Goal: Task Accomplishment & Management: Complete application form

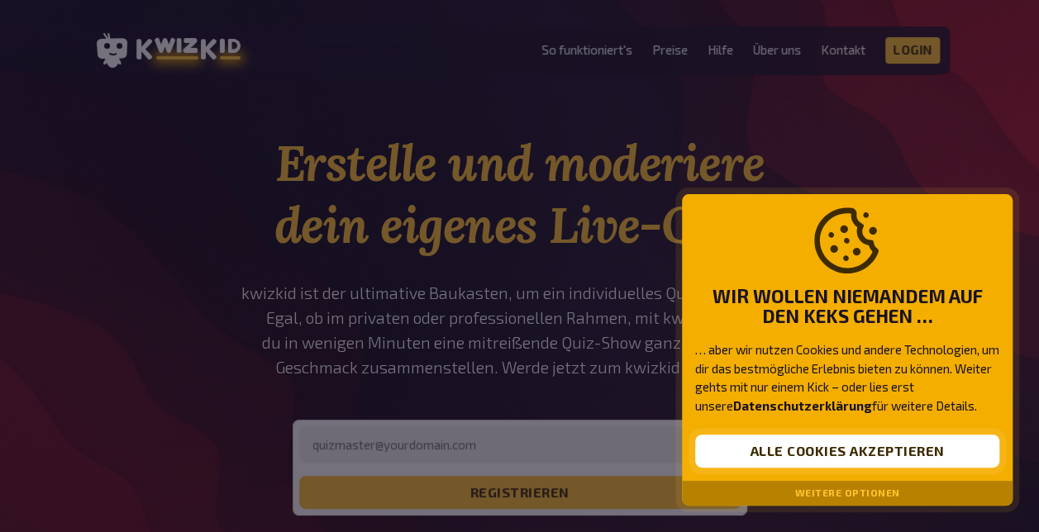
click at [832, 440] on button "Alle Cookies akzeptieren" at bounding box center [847, 451] width 304 height 33
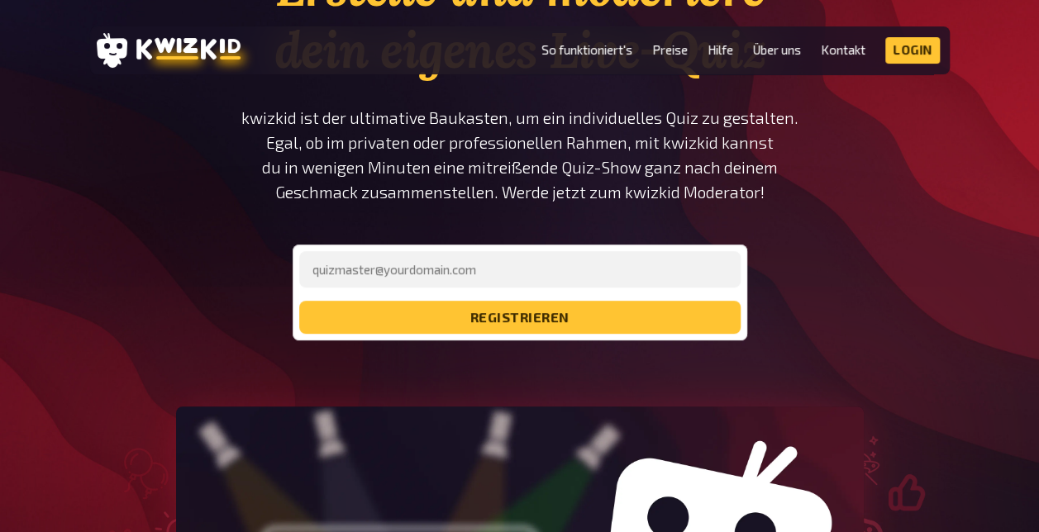
scroll to position [178, 0]
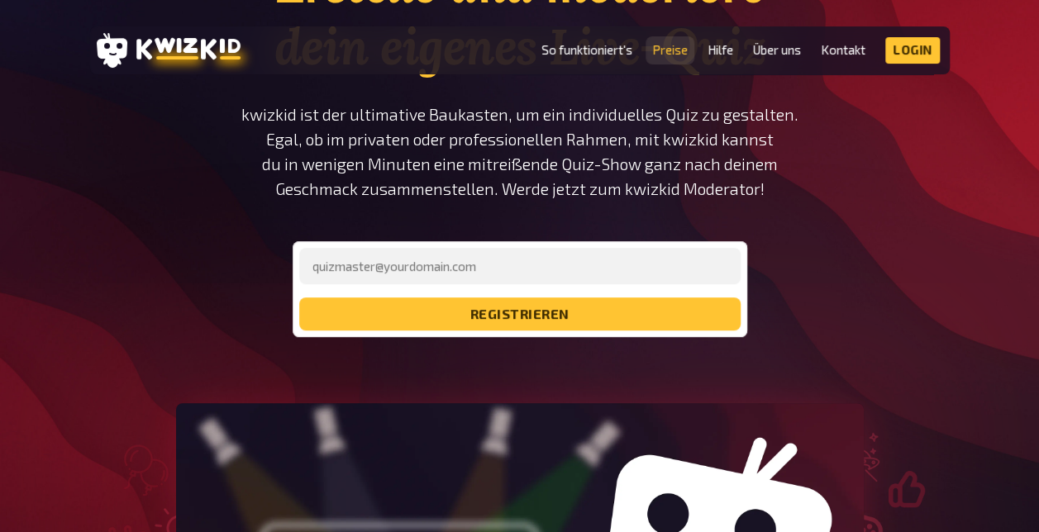
click at [681, 46] on link "Preise" at bounding box center [670, 50] width 36 height 14
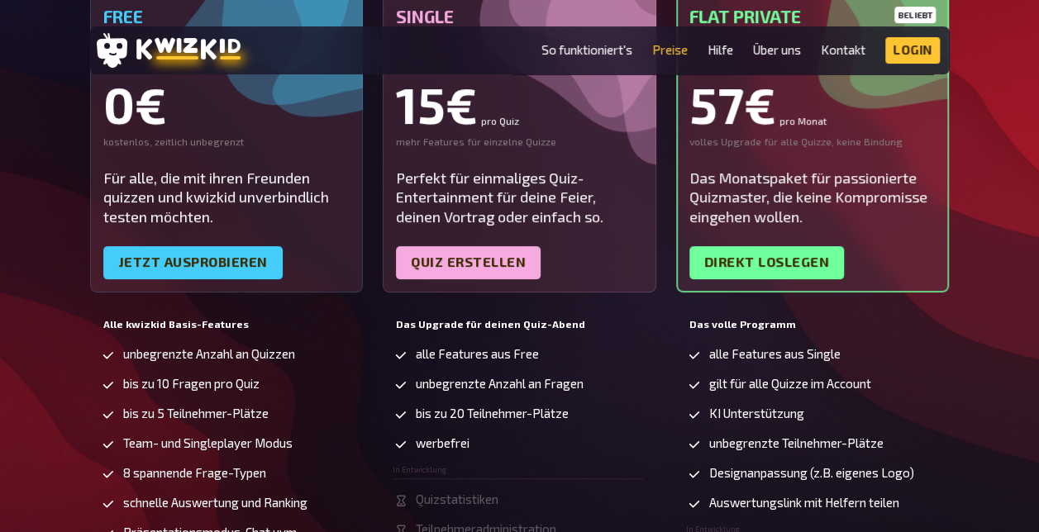
scroll to position [335, 0]
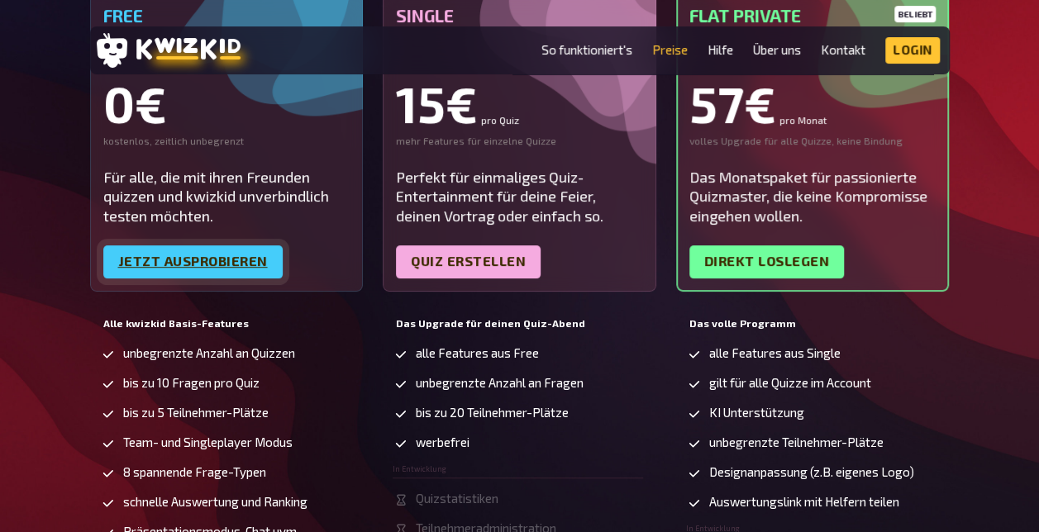
click at [250, 245] on link "Jetzt ausprobieren" at bounding box center [192, 261] width 179 height 33
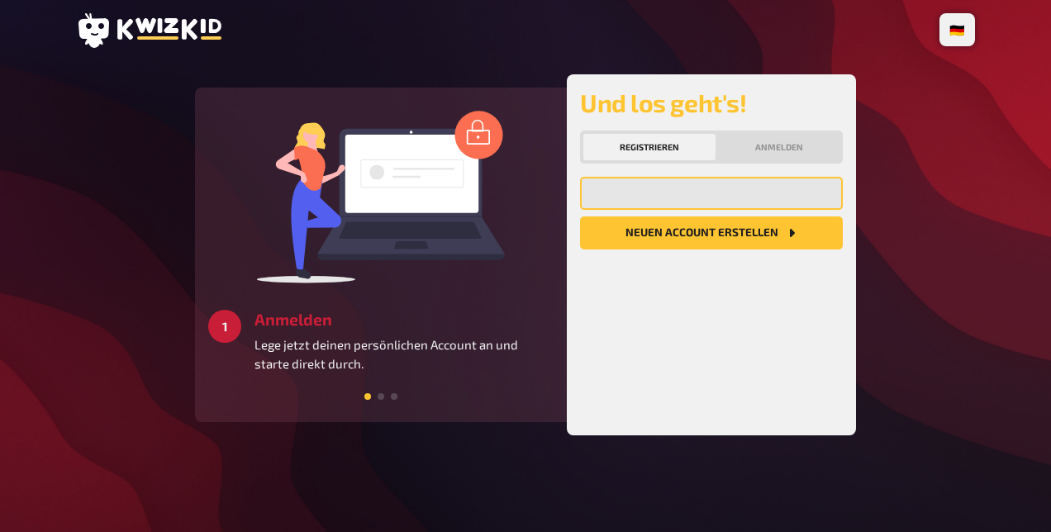
click at [706, 201] on input "email" at bounding box center [711, 193] width 263 height 33
type input "Daniel.Hirsch@parcit.de"
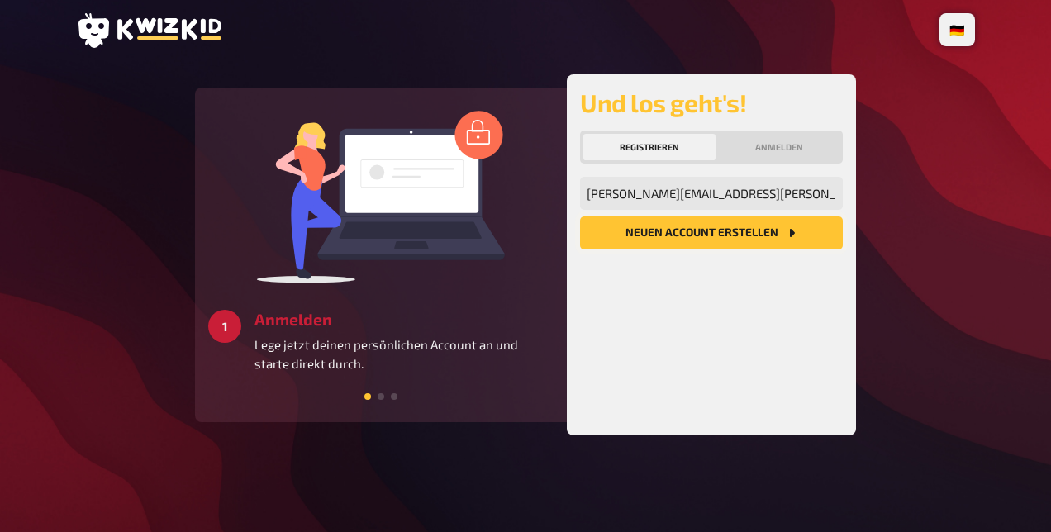
click at [719, 234] on button "Neuen Account Erstellen" at bounding box center [711, 232] width 263 height 33
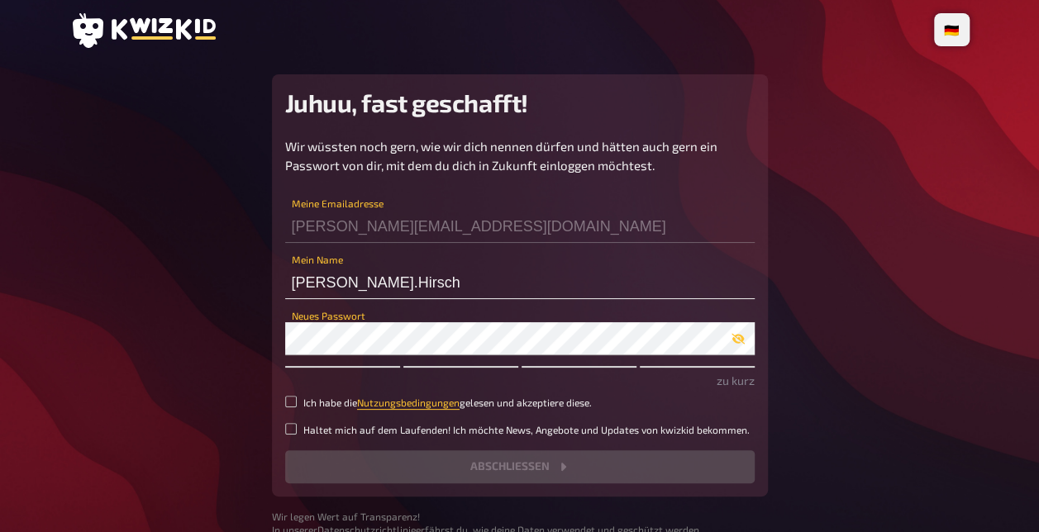
scroll to position [84, 0]
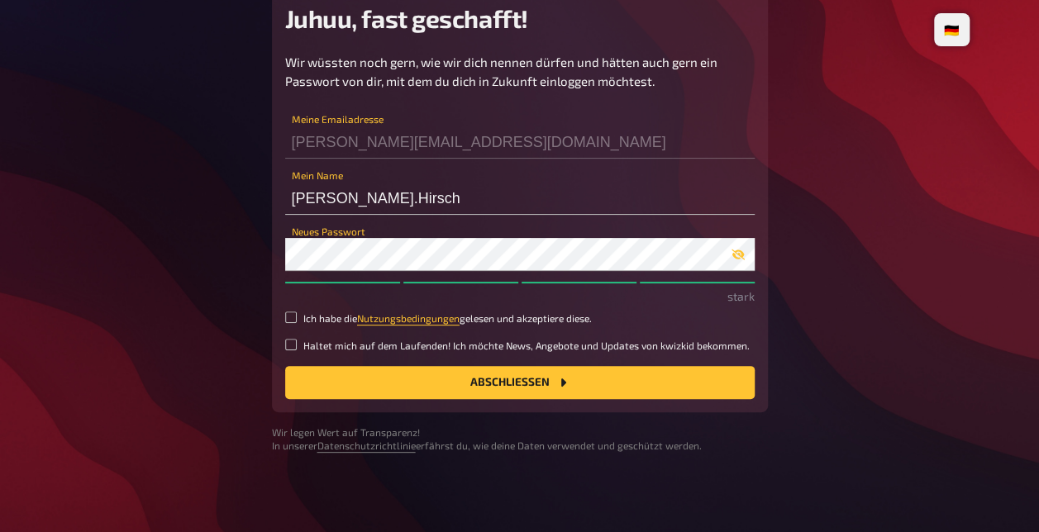
click at [305, 314] on small "Ich habe die Nutzungsbedingungen gelesen und akzeptiere diese." at bounding box center [447, 319] width 288 height 14
click at [297, 314] on input "Ich habe die Nutzungsbedingungen gelesen und akzeptiere diese." at bounding box center [291, 318] width 12 height 12
checkbox input "true"
click at [446, 382] on button "Abschließen" at bounding box center [519, 382] width 469 height 33
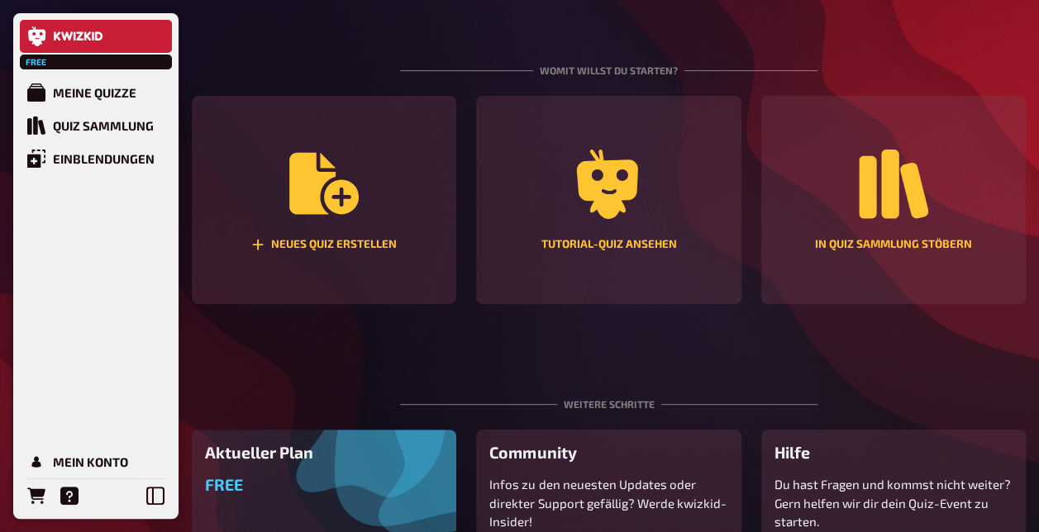
scroll to position [188, 0]
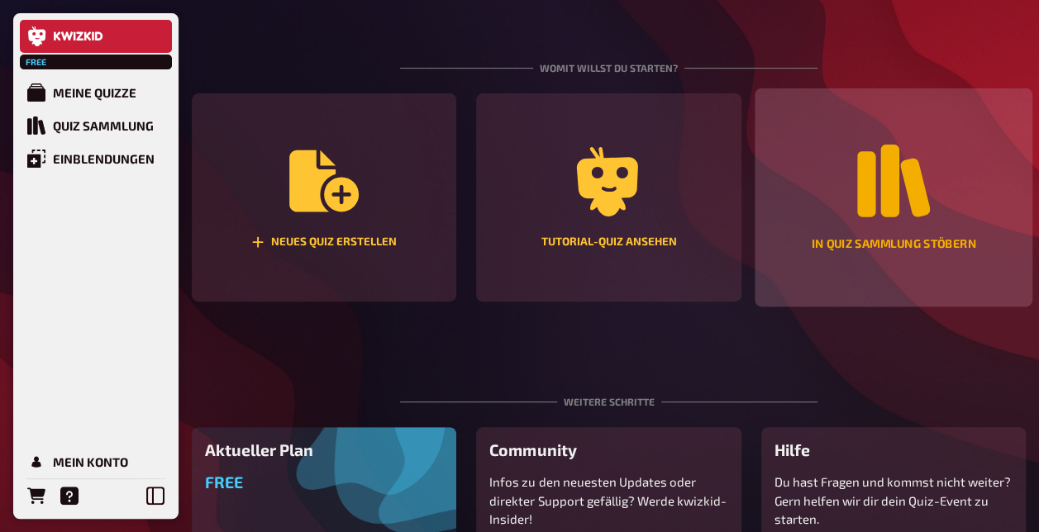
click at [894, 239] on div "In Quiz Sammlung stöbern" at bounding box center [893, 245] width 165 height 12
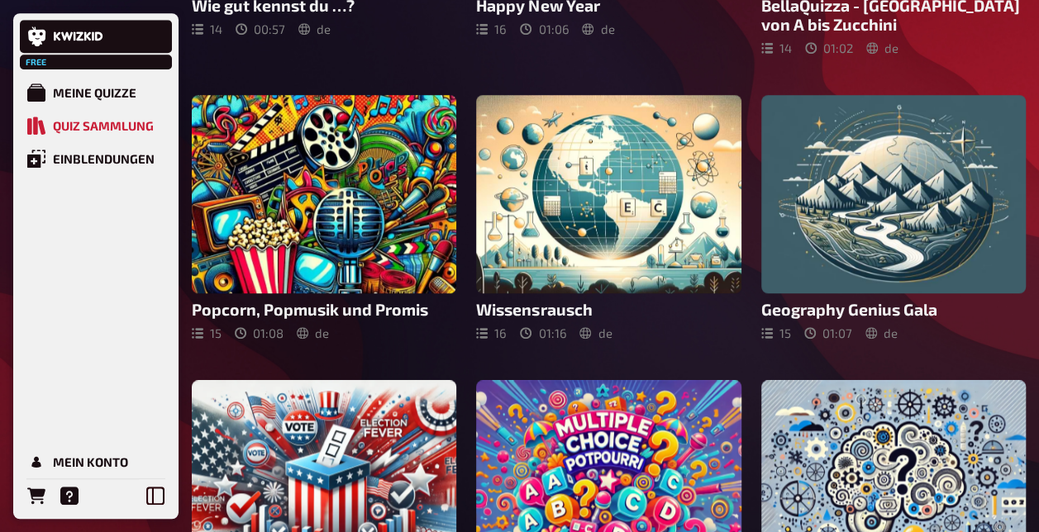
scroll to position [644, 0]
